Goal: Contribute content: Contribute content

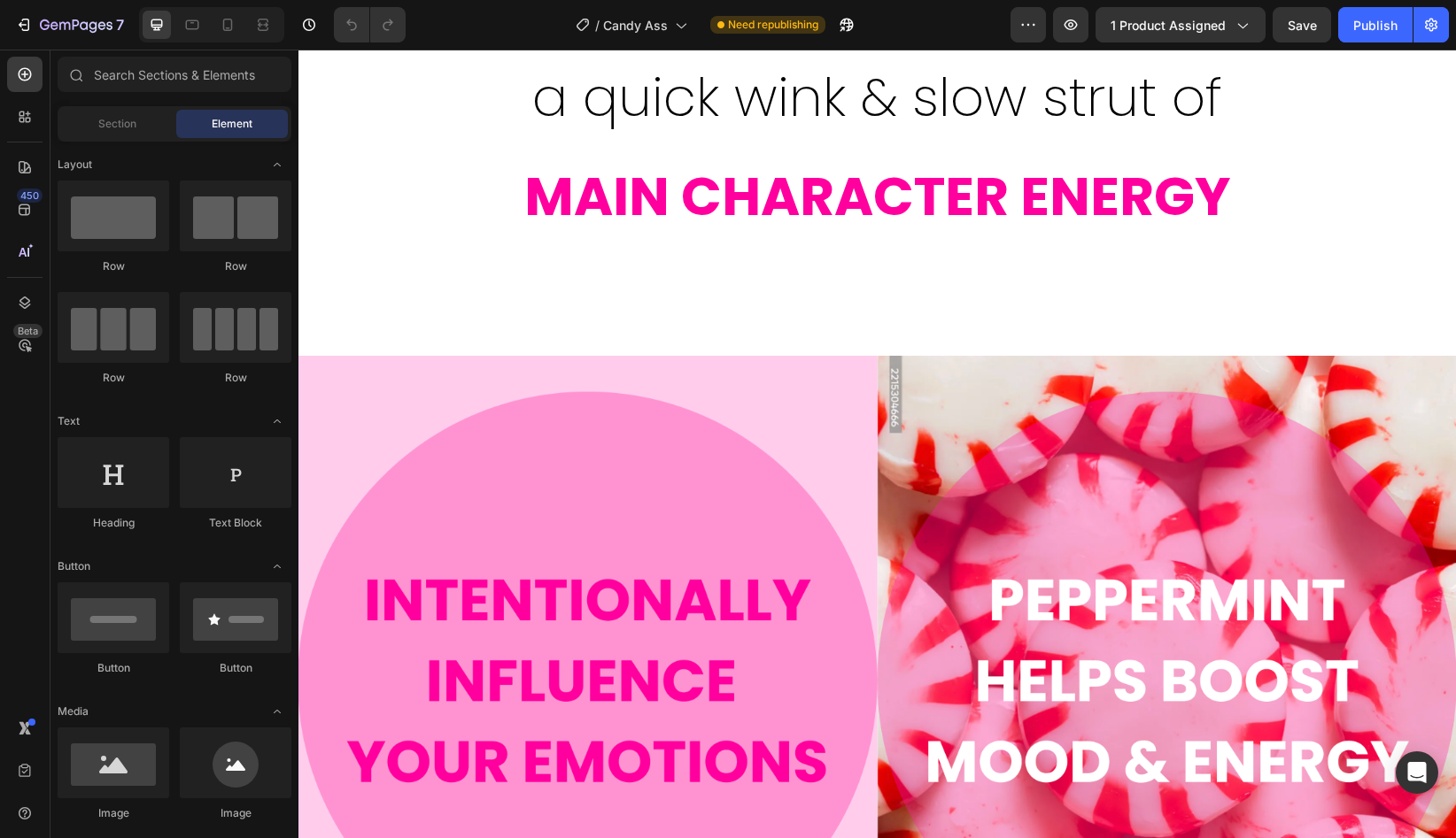
scroll to position [1464, 0]
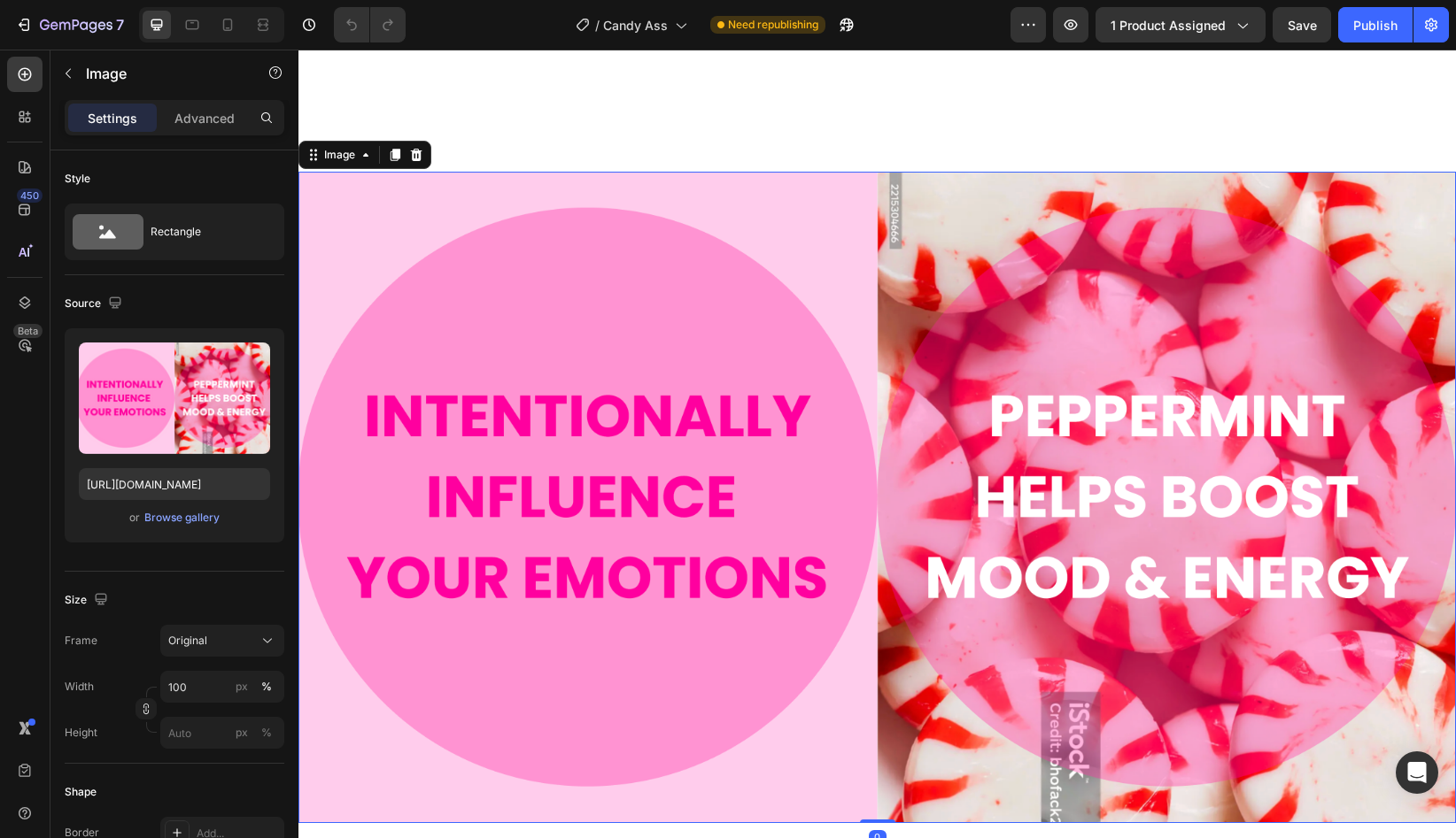
click at [1002, 288] on img at bounding box center [876, 497] width 1157 height 651
click at [191, 516] on div "Browse gallery" at bounding box center [182, 518] width 75 height 16
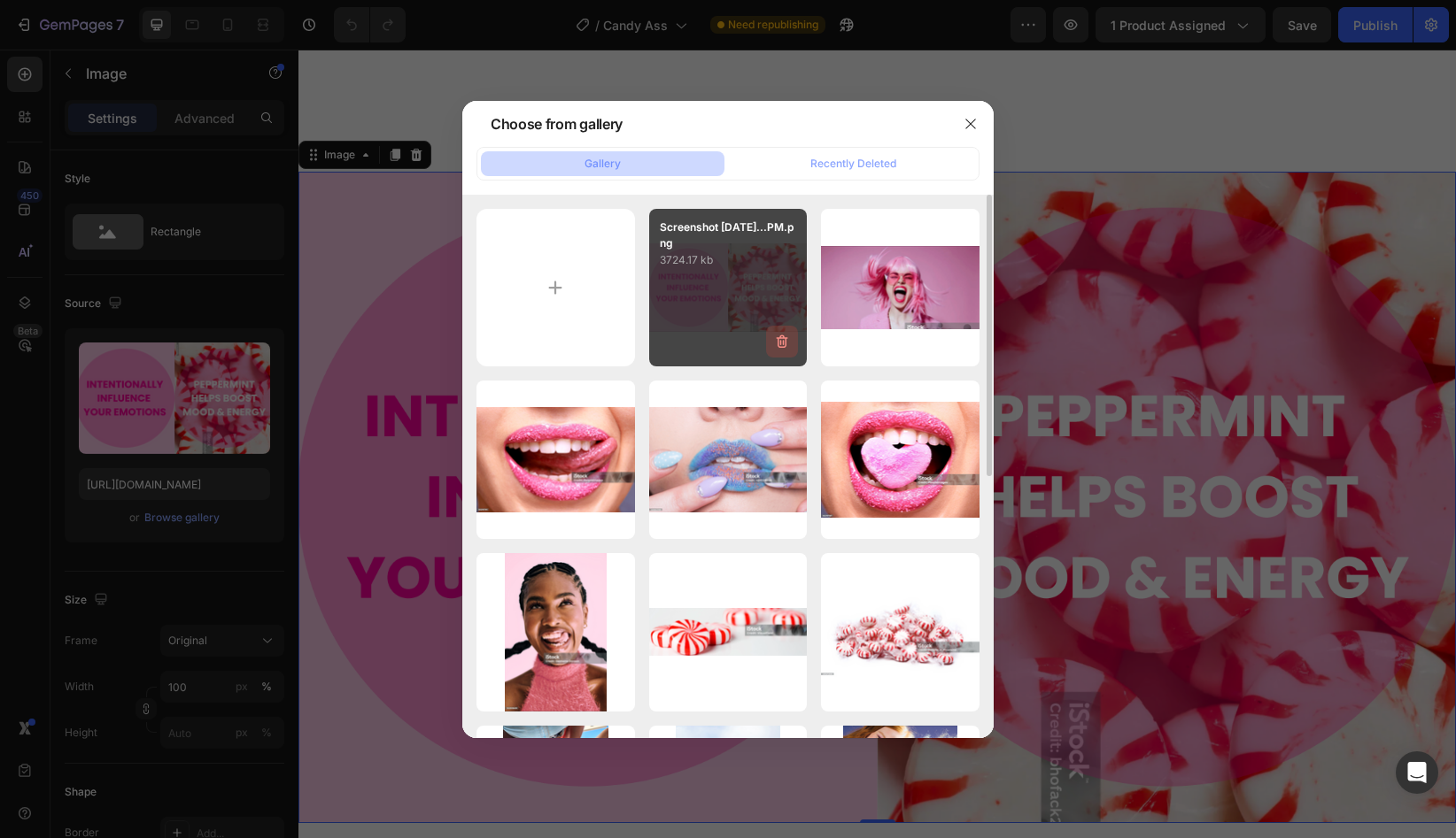
click at [780, 348] on icon "button" at bounding box center [782, 341] width 18 height 18
click at [785, 341] on div "Delete" at bounding box center [771, 345] width 33 height 16
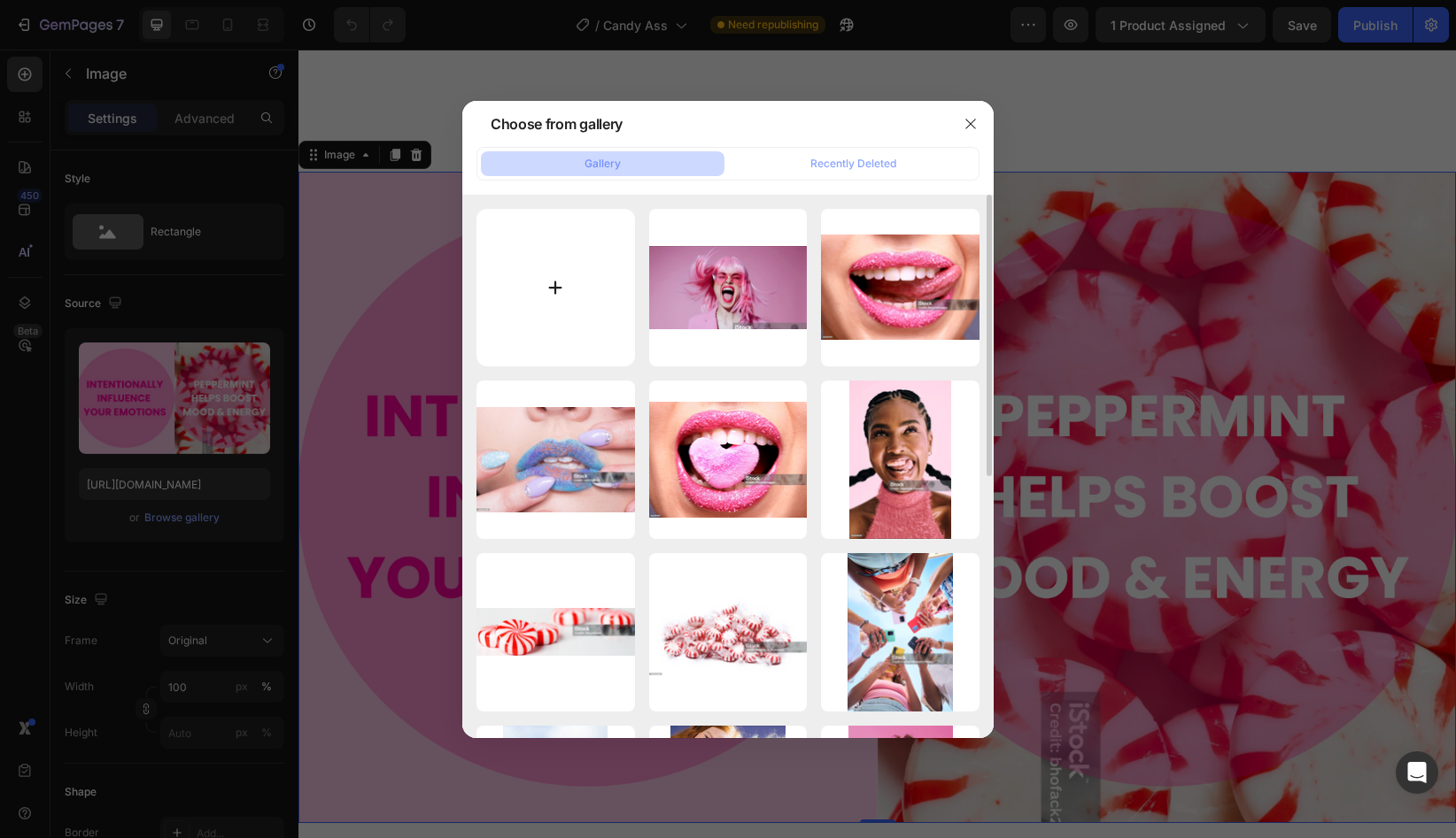
click at [562, 296] on input "file" at bounding box center [555, 288] width 158 height 158
type input "C:\fakepath\Your paragraph text (52).png"
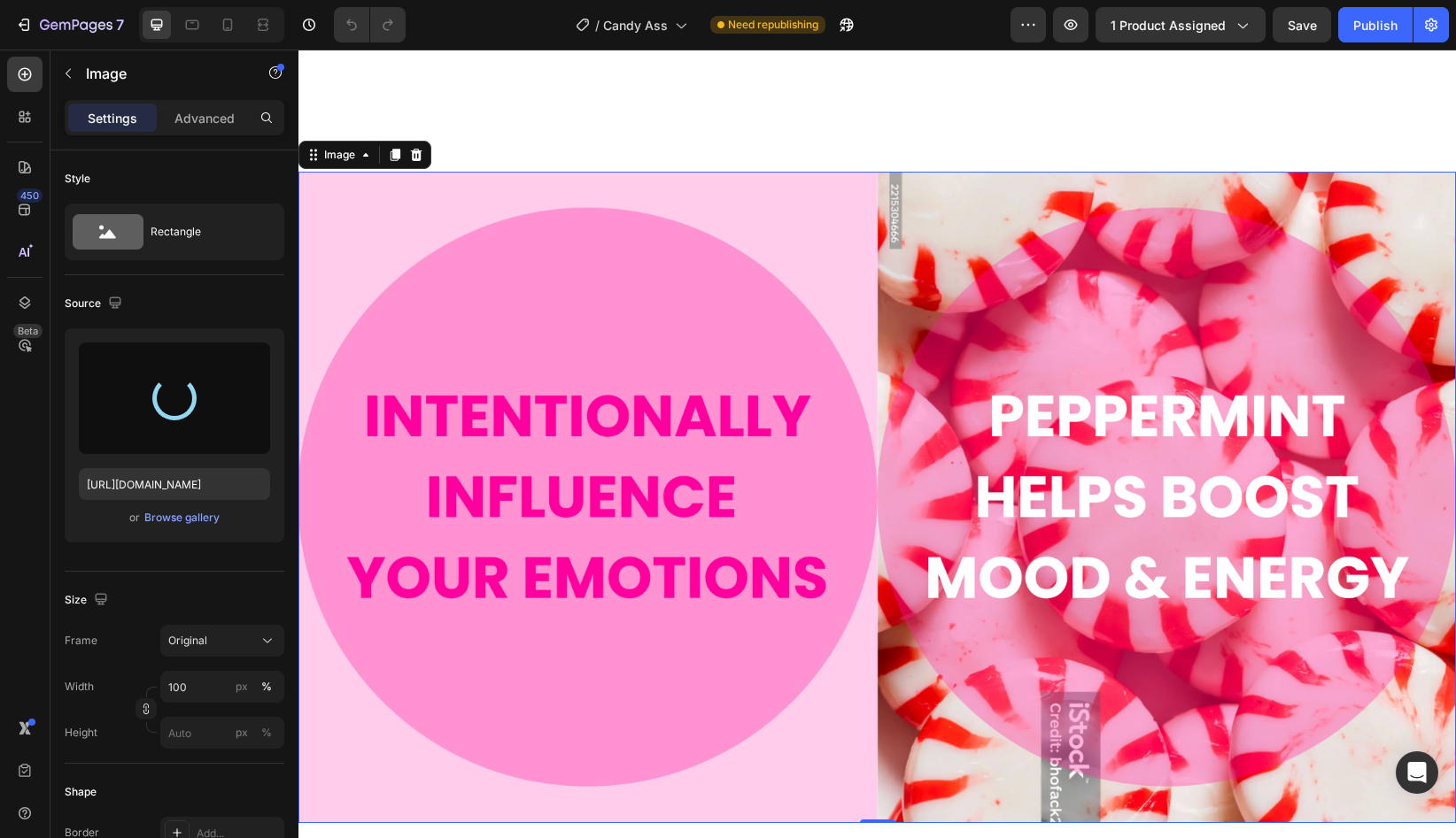
type input "https://cdn.shopify.com/s/files/1/0707/0800/2989/files/gempages_568061592927732…"
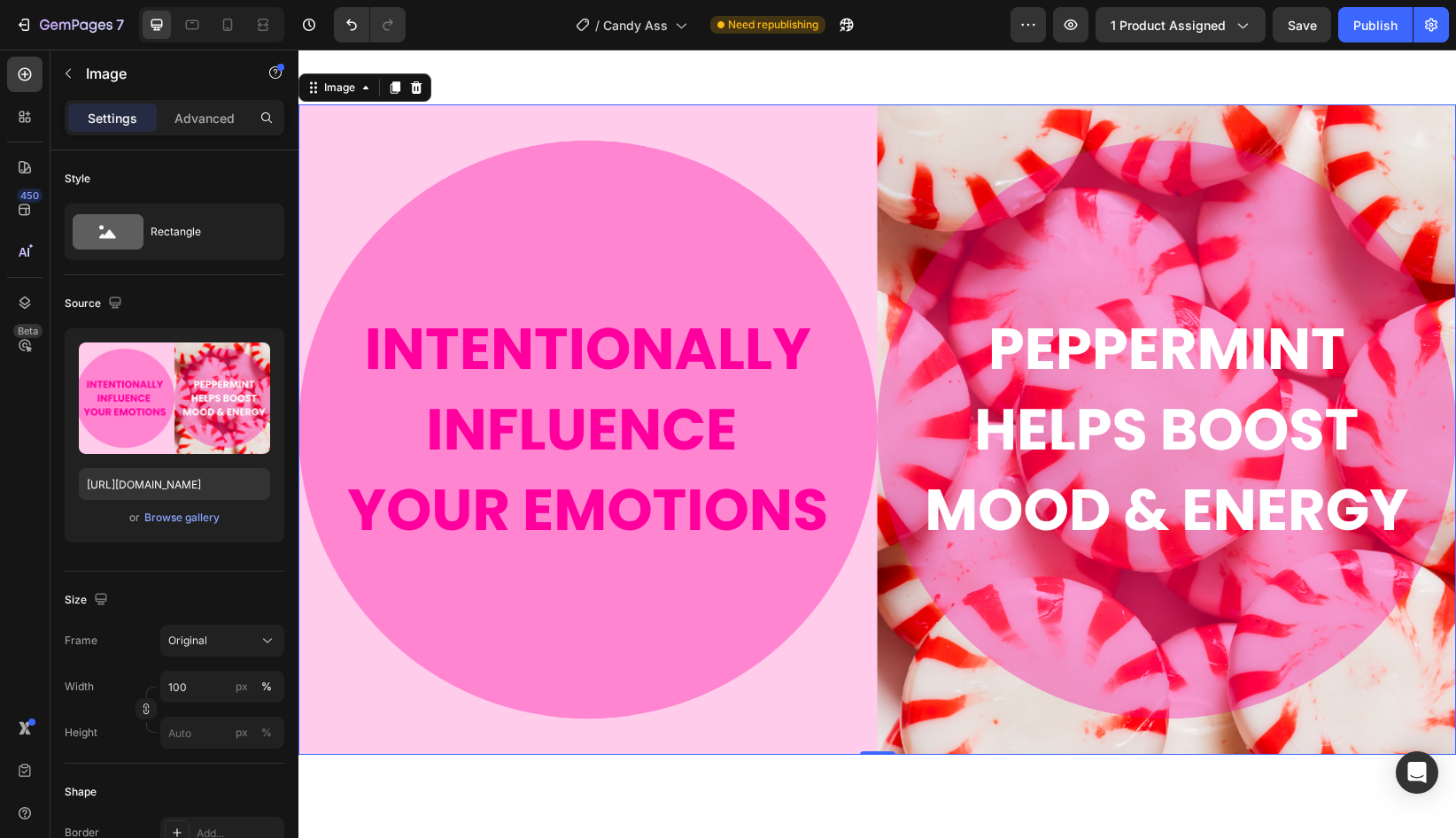
scroll to position [1519, 0]
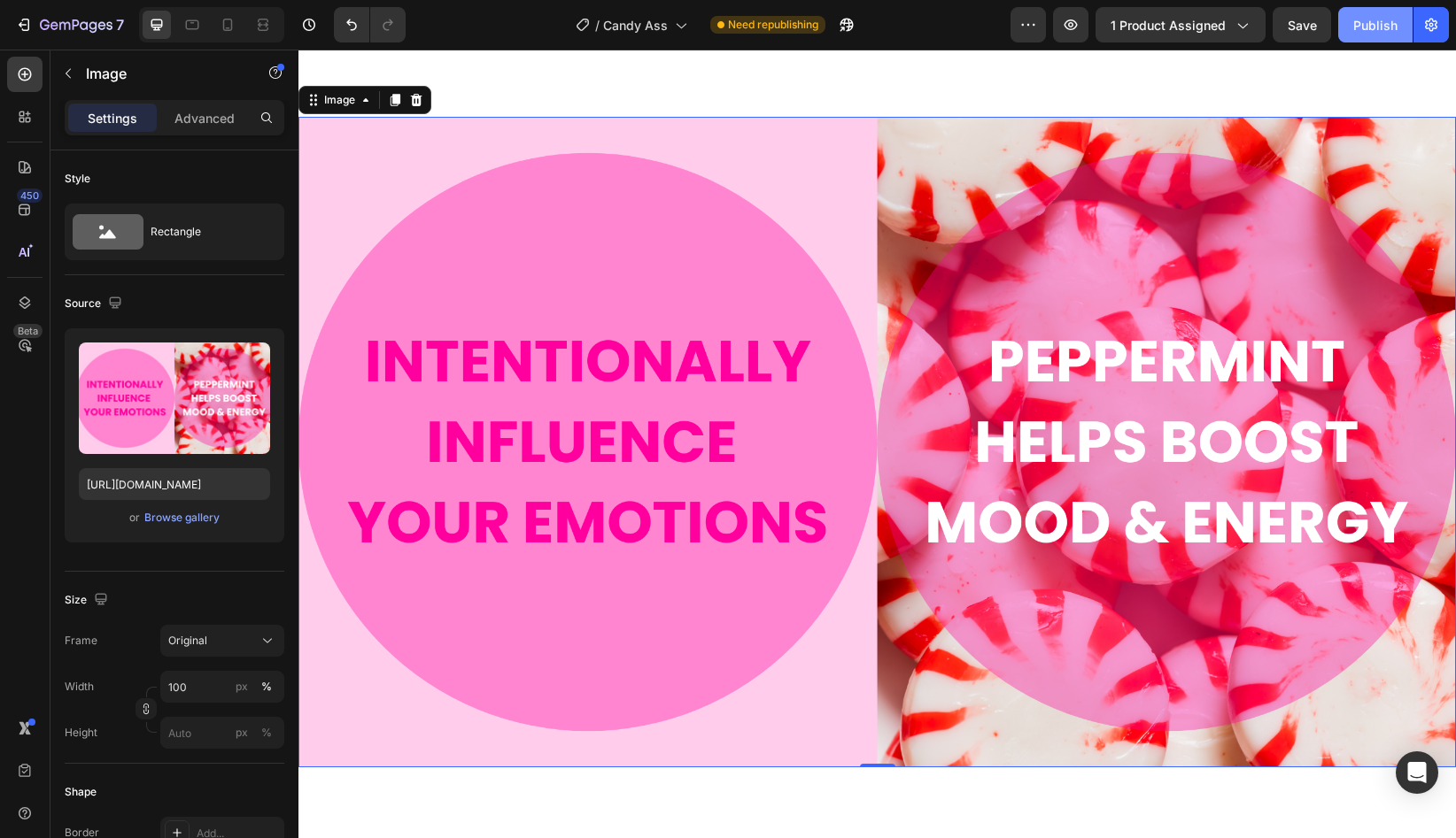
click at [1365, 32] on div "Publish" at bounding box center [1375, 25] width 44 height 19
